Goal: Communication & Community: Share content

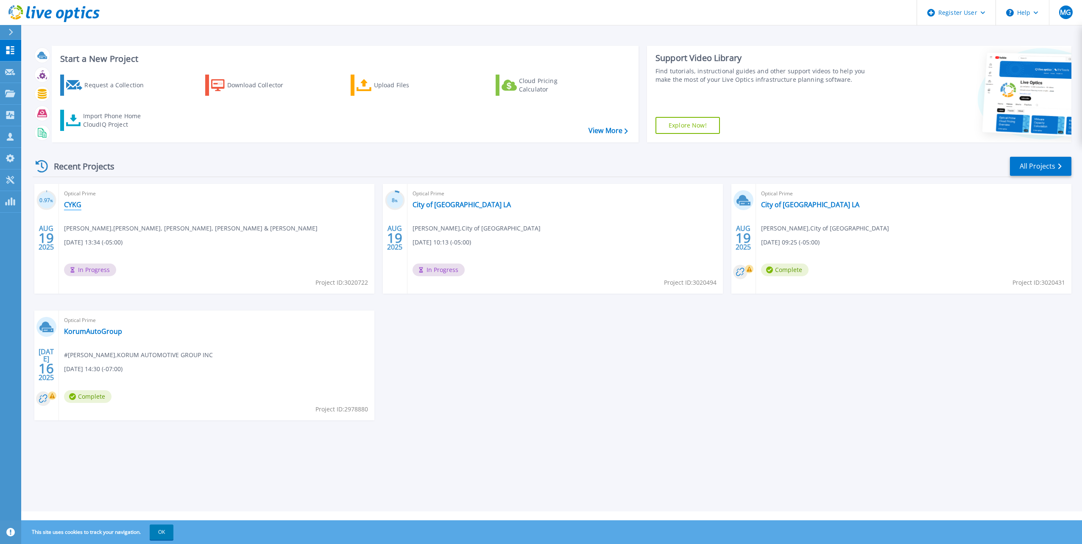
click at [74, 204] on link "CYKG" at bounding box center [72, 204] width 17 height 8
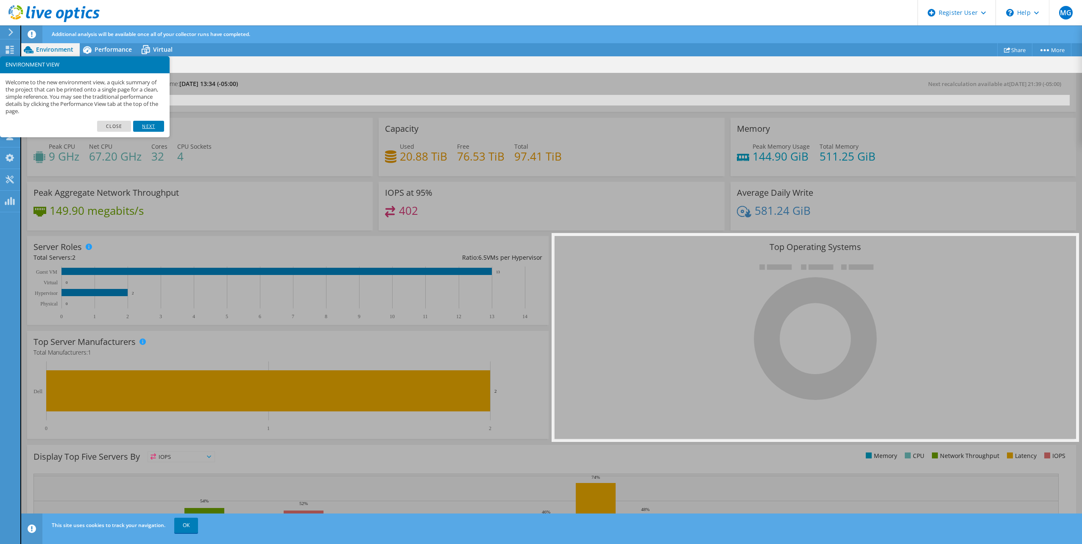
click at [146, 128] on link "Next" at bounding box center [148, 126] width 31 height 11
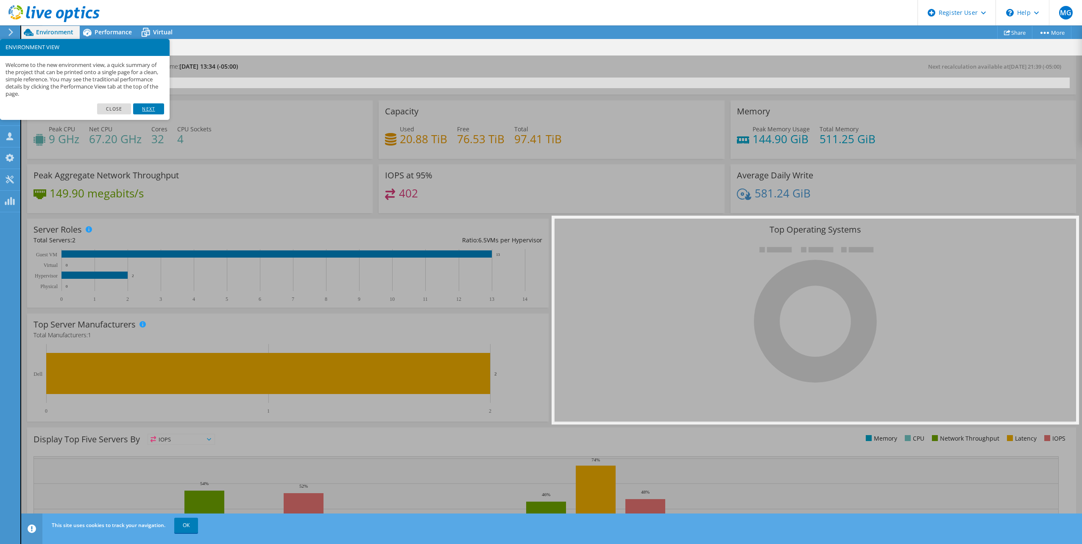
scroll to position [42, 0]
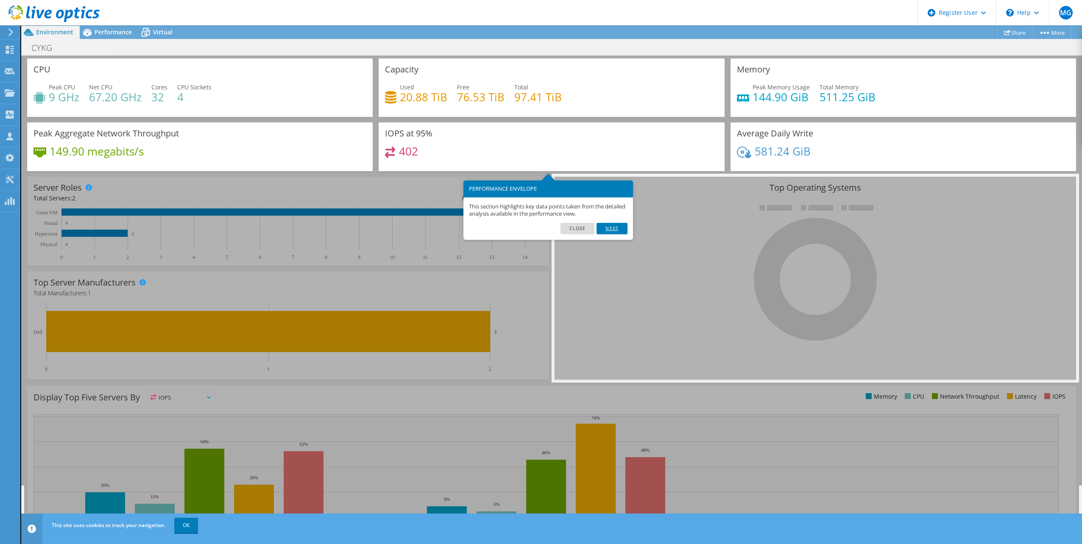
click at [616, 229] on link "Next" at bounding box center [611, 228] width 31 height 11
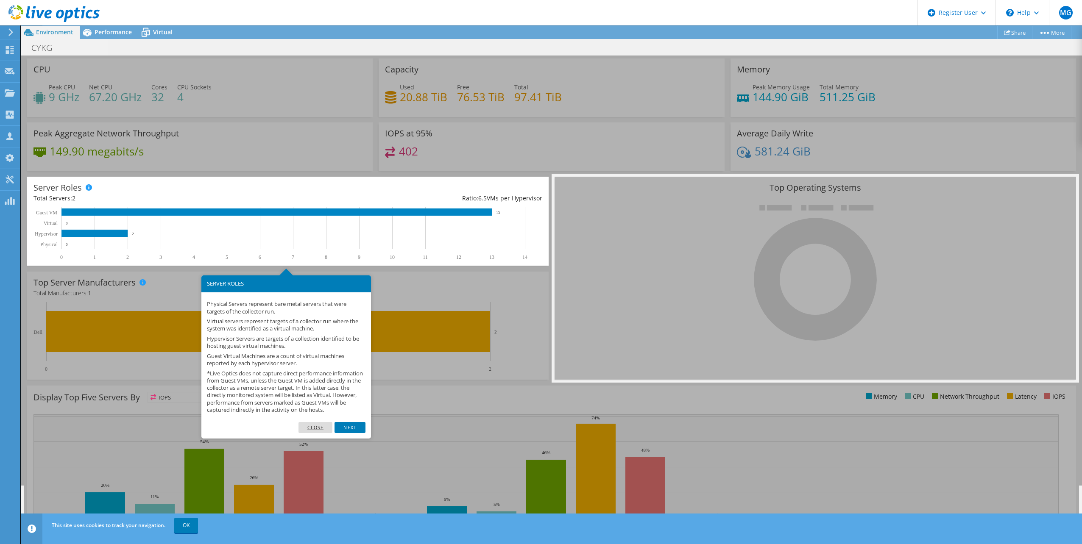
click at [322, 433] on link "Close" at bounding box center [315, 427] width 34 height 11
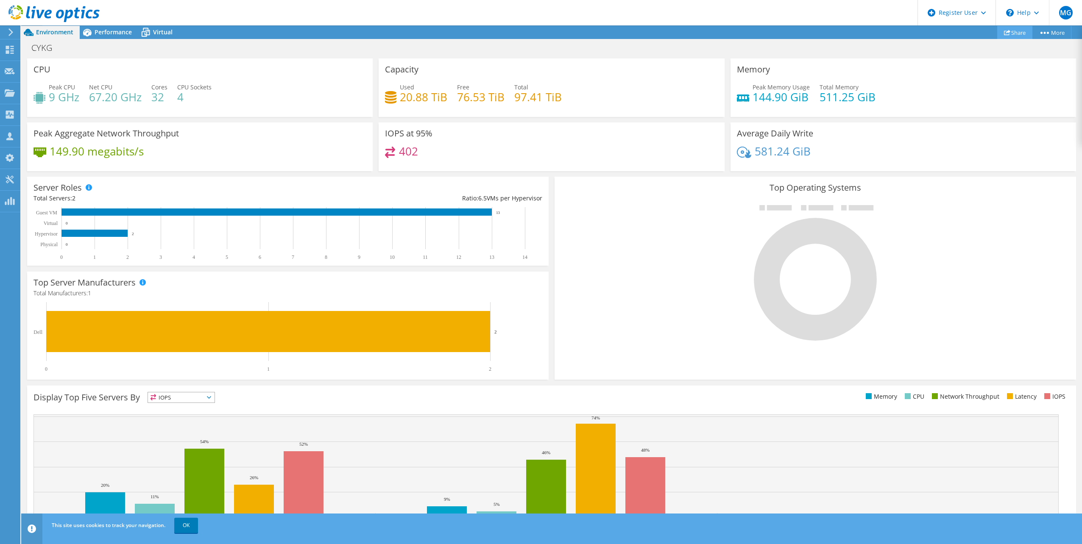
click at [1017, 31] on link "Share" at bounding box center [1014, 32] width 35 height 13
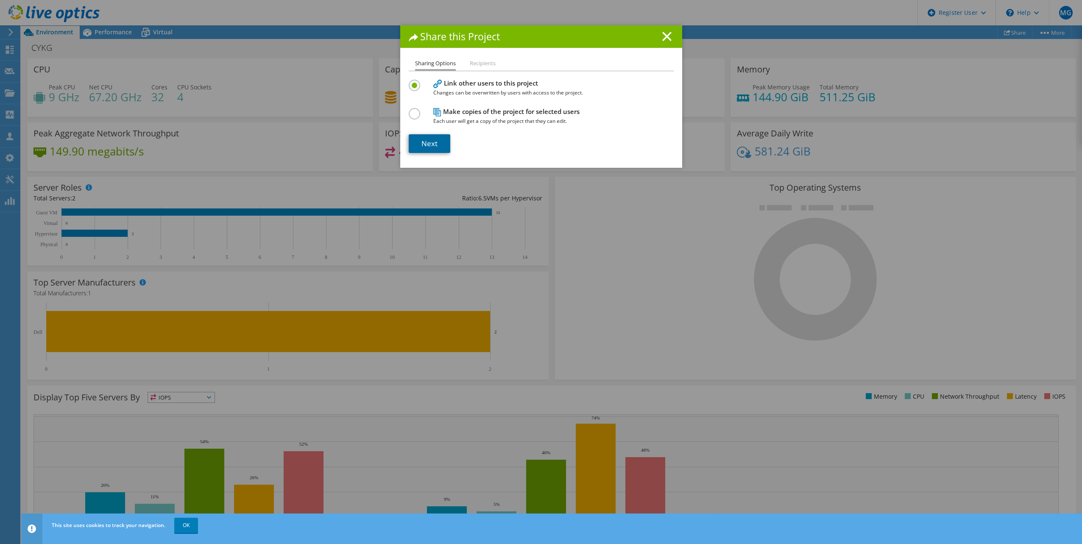
click at [425, 145] on link "Next" at bounding box center [430, 143] width 42 height 19
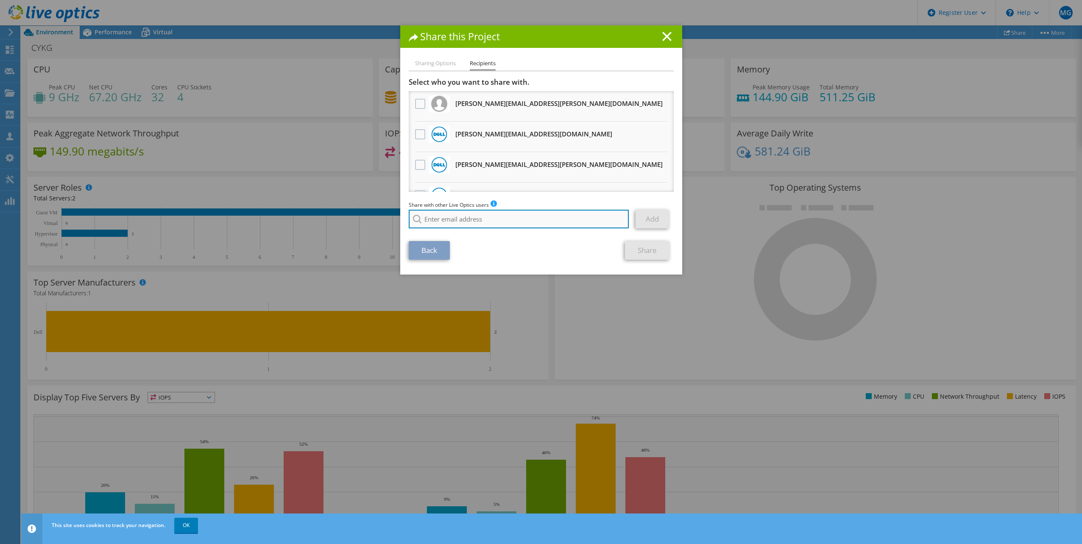
click at [458, 212] on input "search" at bounding box center [519, 219] width 220 height 19
click at [464, 235] on li "[PERSON_NAME][EMAIL_ADDRESS][DOMAIN_NAME]" at bounding box center [475, 230] width 133 height 10
type input "[PERSON_NAME][EMAIL_ADDRESS][DOMAIN_NAME]"
click at [644, 224] on link "Add" at bounding box center [651, 219] width 33 height 19
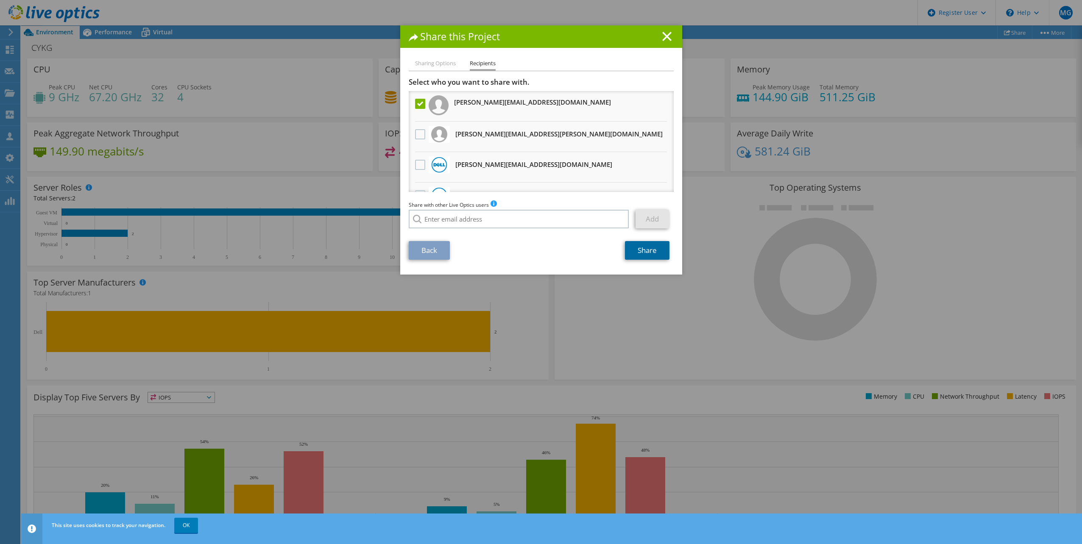
click at [651, 251] on link "Share" at bounding box center [647, 250] width 44 height 19
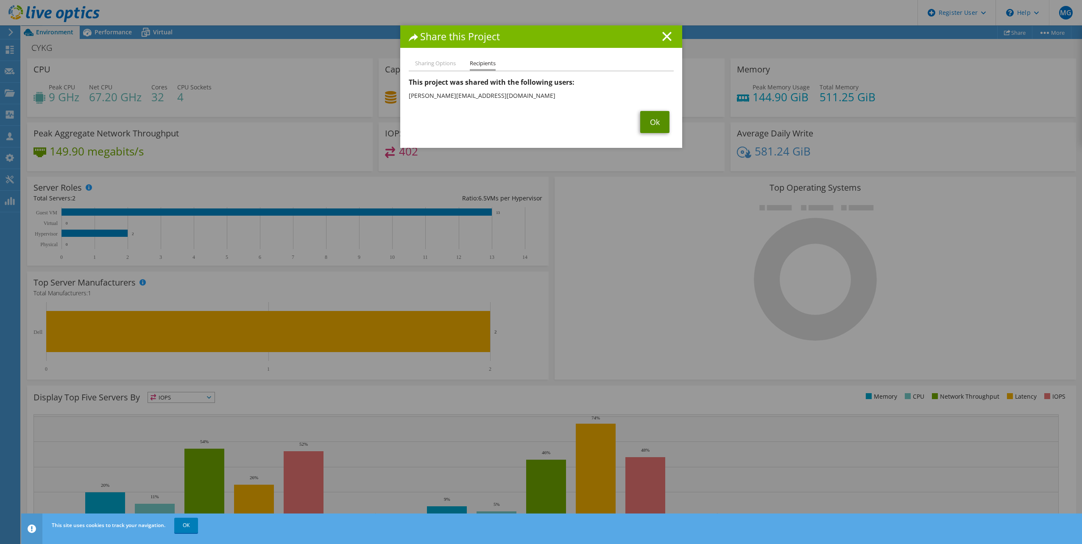
click at [653, 125] on link "Ok" at bounding box center [654, 122] width 29 height 22
